Goal: Subscribe to service/newsletter

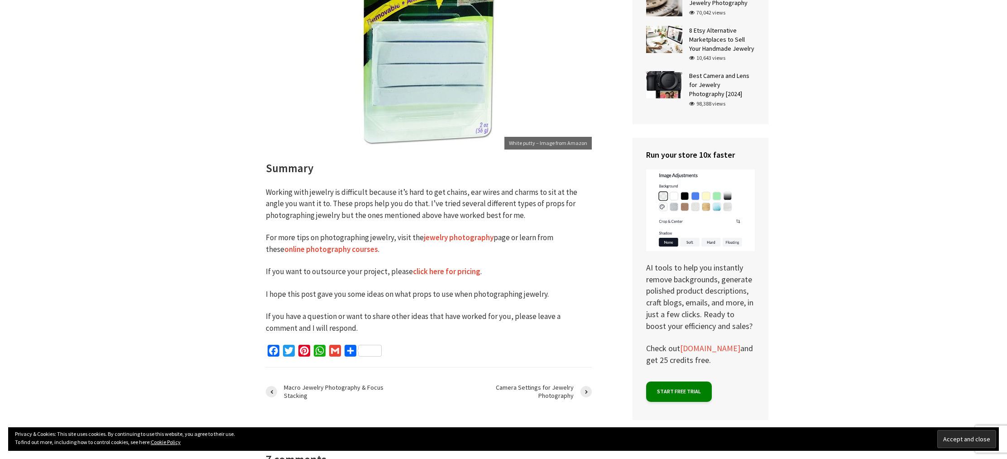
scroll to position [4336, 0]
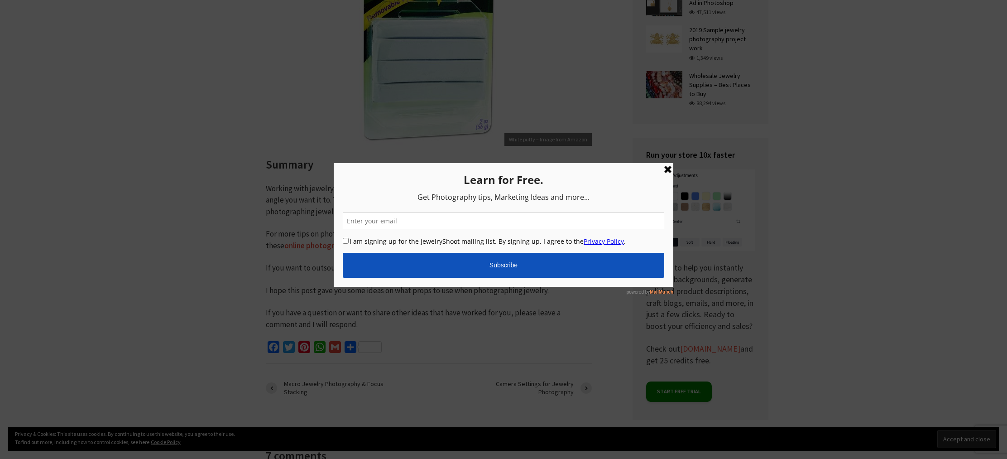
click at [491, 221] on input "email" at bounding box center [504, 220] width 322 height 17
type input "natasciamaio@hotmail.com"
click at [343, 239] on input "I am signing up for the JewelryShoot mailing list. By signing up, I agree to th…" at bounding box center [346, 240] width 6 height 6
checkbox input "true"
click at [413, 262] on input "Subscribe" at bounding box center [504, 264] width 322 height 25
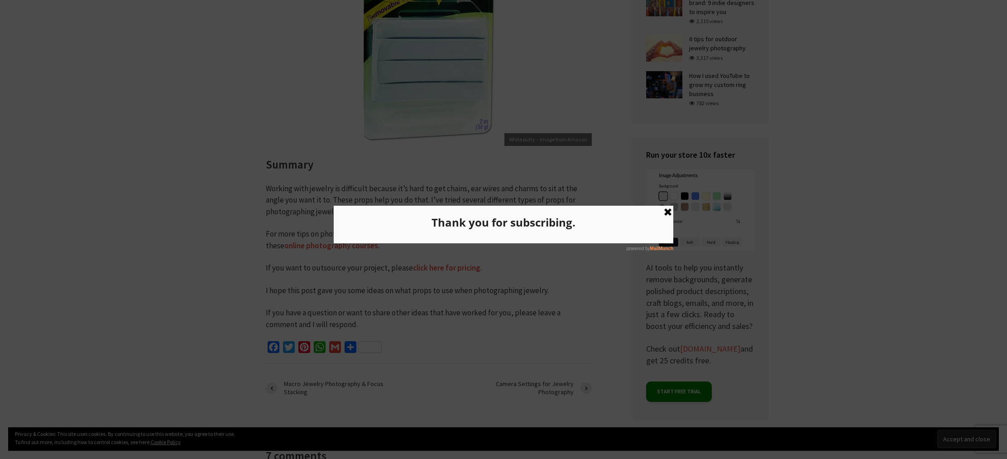
click at [671, 210] on link at bounding box center [668, 212] width 11 height 11
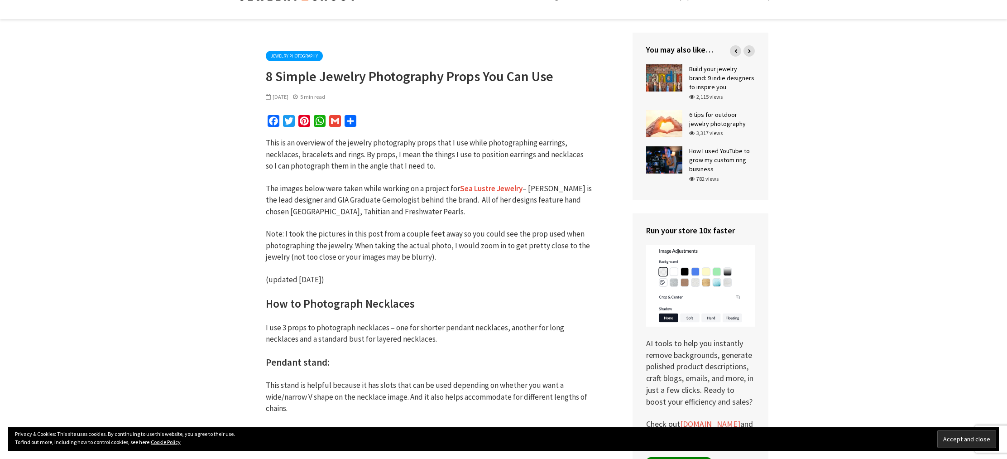
scroll to position [0, 0]
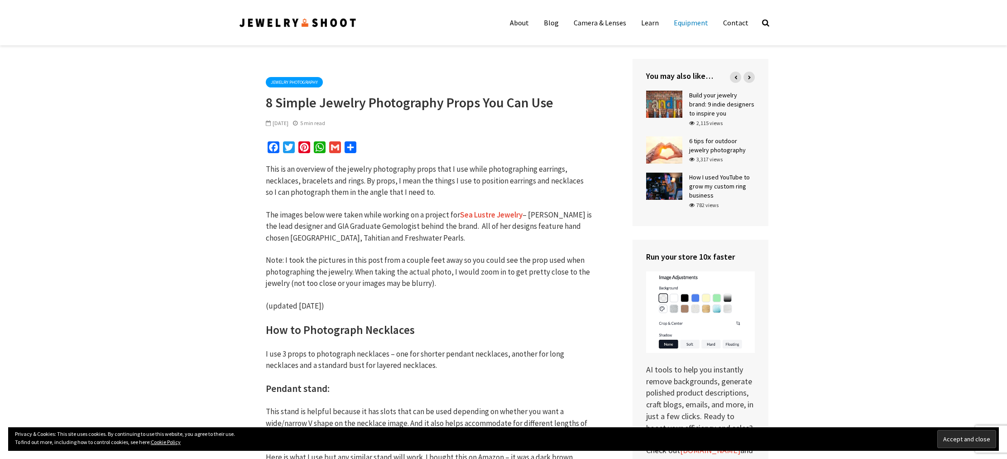
click at [684, 21] on link "Equipment" at bounding box center [691, 23] width 48 height 18
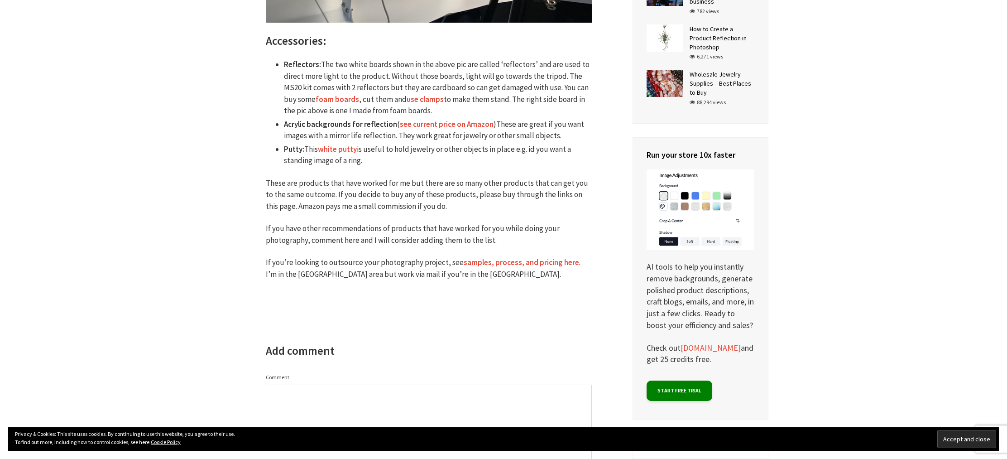
scroll to position [1400, 0]
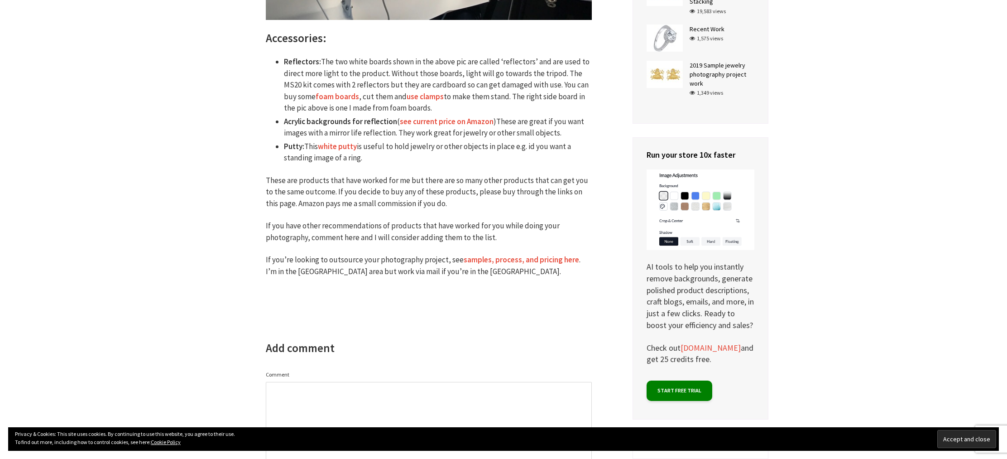
click at [344, 141] on link "white putty" at bounding box center [337, 146] width 39 height 10
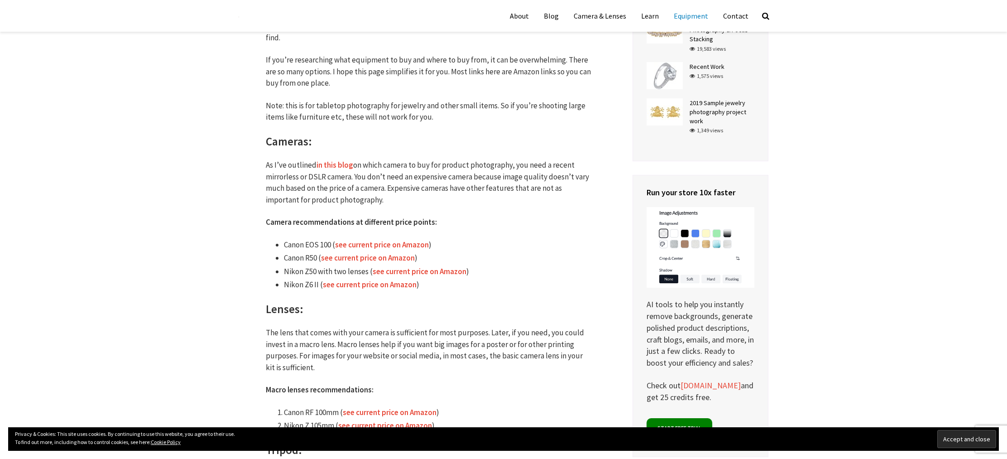
scroll to position [0, 0]
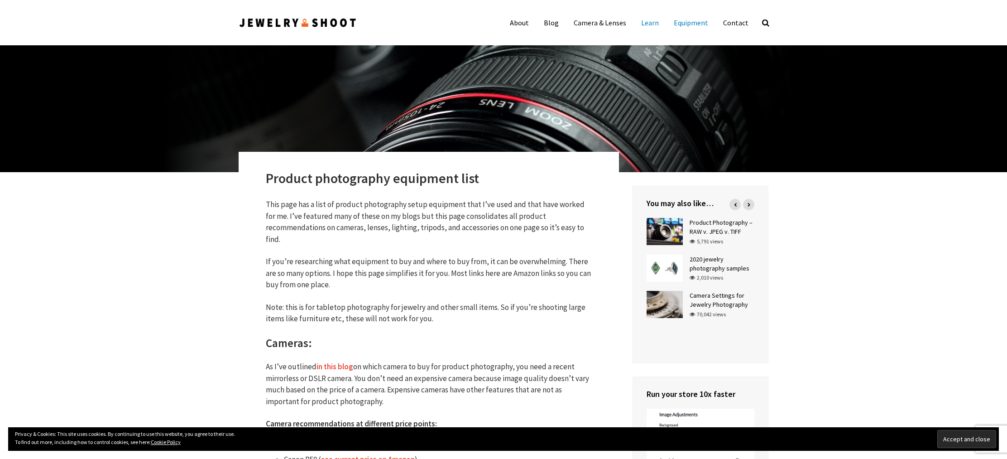
click at [656, 25] on link "Learn" at bounding box center [649, 23] width 31 height 18
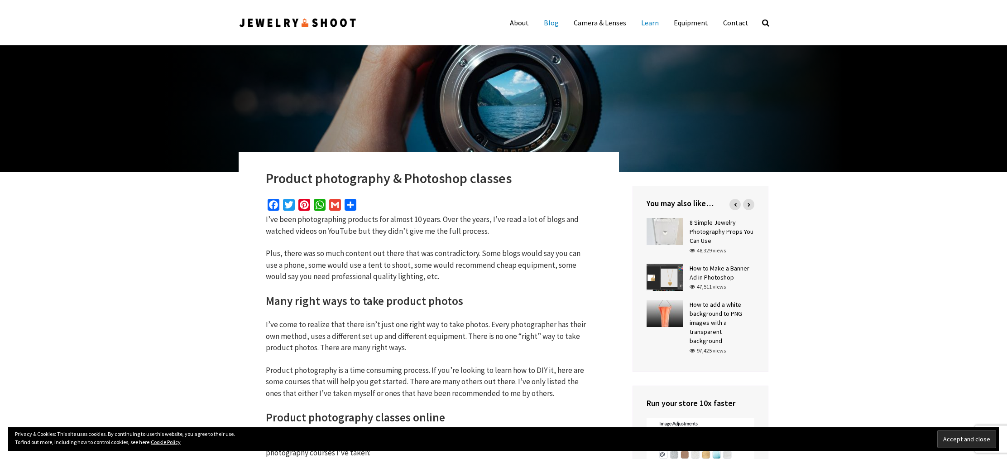
click at [555, 24] on link "Blog" at bounding box center [551, 23] width 29 height 18
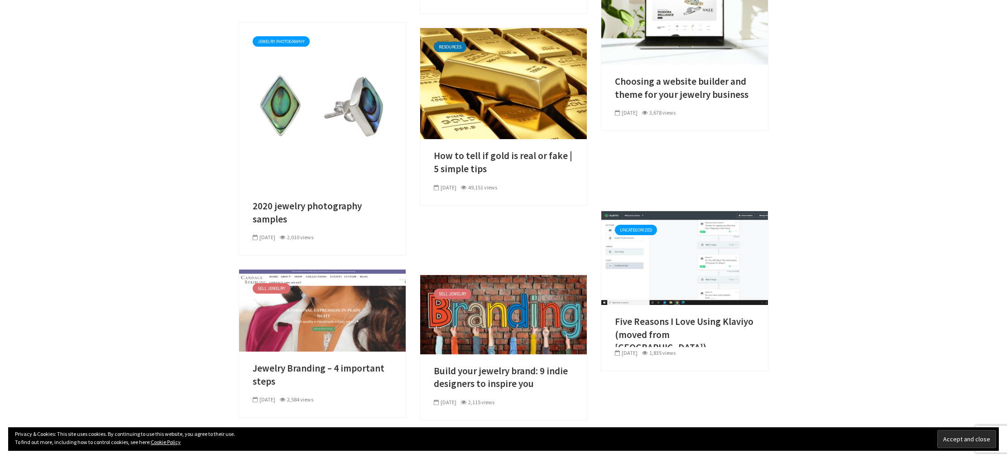
scroll to position [505, 0]
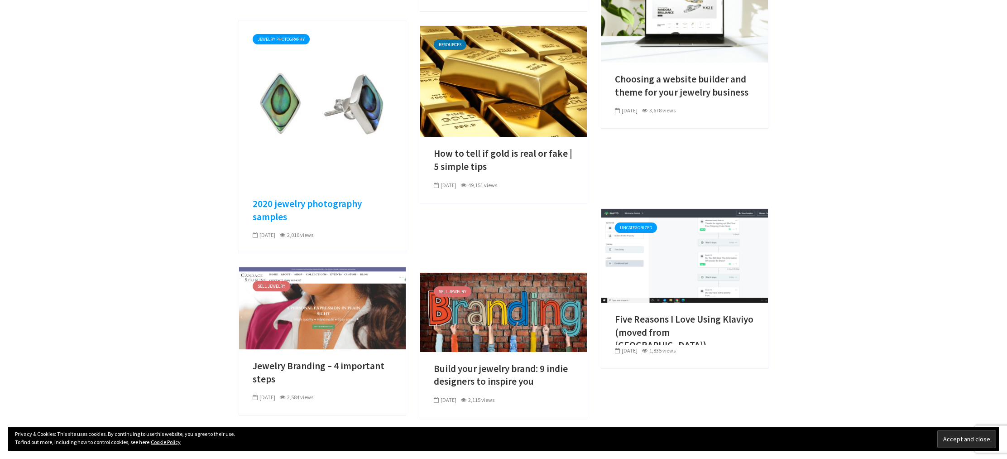
click at [300, 204] on link "2020 jewelry photography samples" at bounding box center [322, 210] width 139 height 26
